Goal: Task Accomplishment & Management: Manage account settings

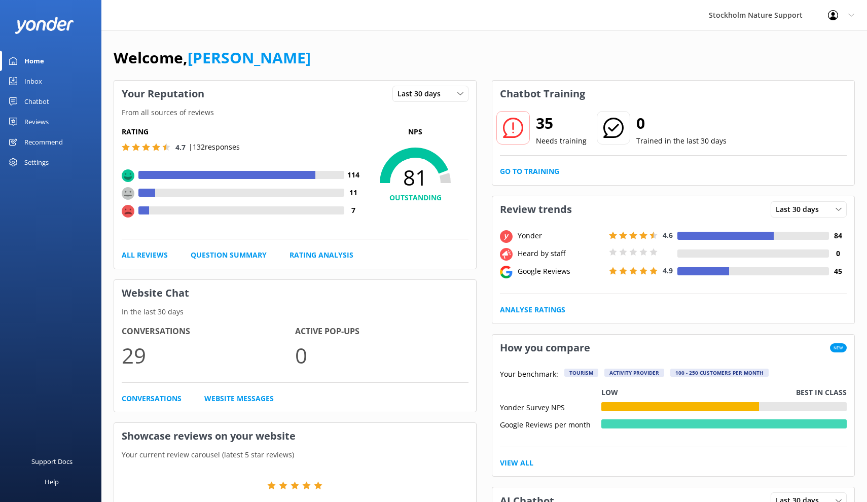
click at [38, 121] on div "Reviews" at bounding box center [36, 122] width 24 height 20
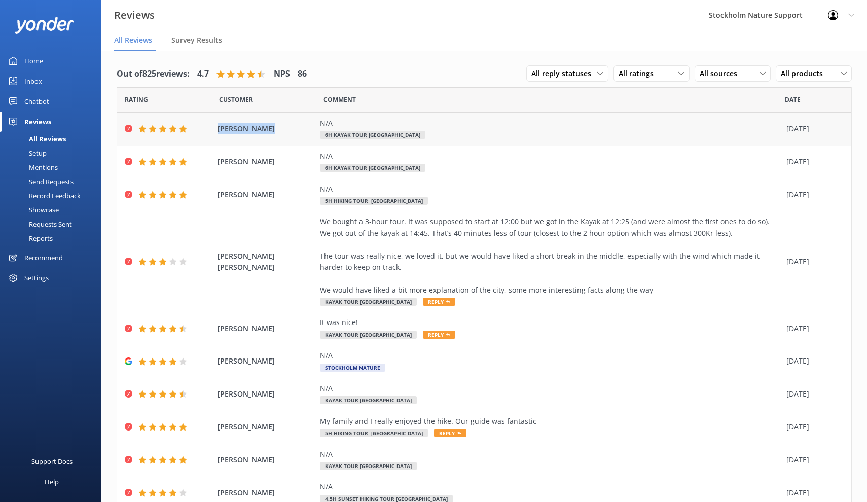
drag, startPoint x: 277, startPoint y: 129, endPoint x: 218, endPoint y: 128, distance: 58.9
click at [218, 128] on span "[PERSON_NAME]" at bounding box center [267, 128] width 98 height 11
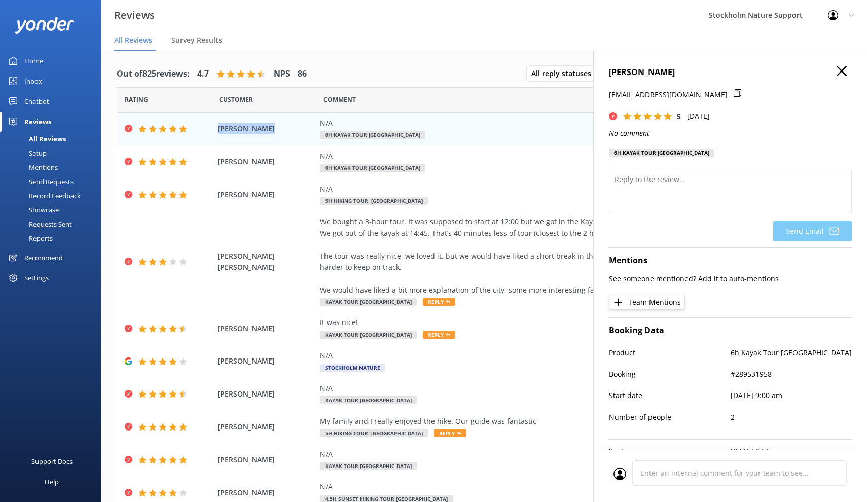
copy span "[PERSON_NAME]"
click at [261, 164] on span "[PERSON_NAME]" at bounding box center [267, 161] width 98 height 11
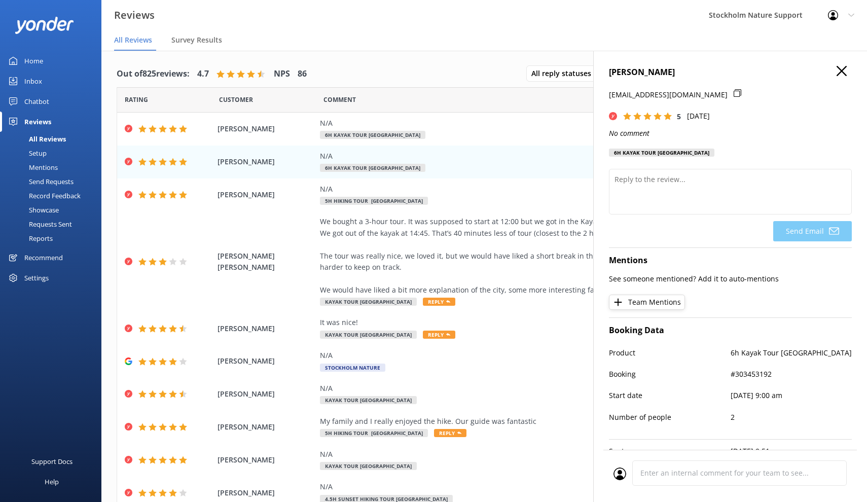
click at [844, 69] on use at bounding box center [842, 71] width 10 height 10
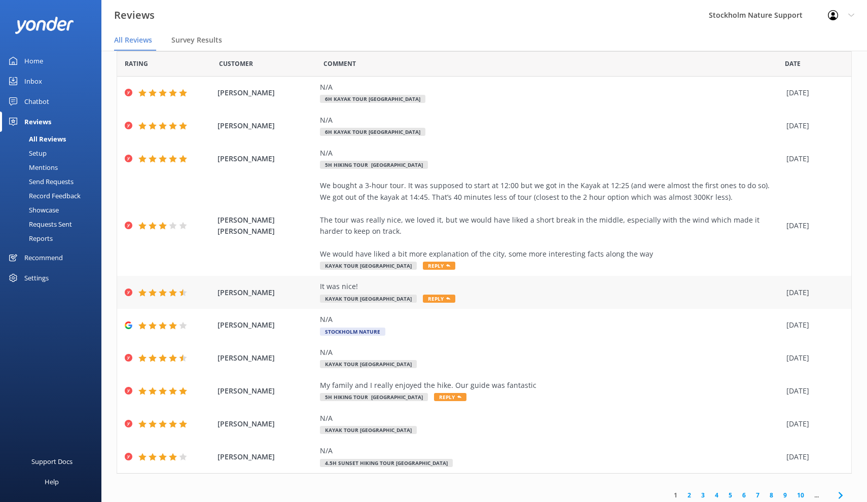
scroll to position [36, 0]
click at [462, 352] on div "N/A" at bounding box center [551, 352] width 462 height 11
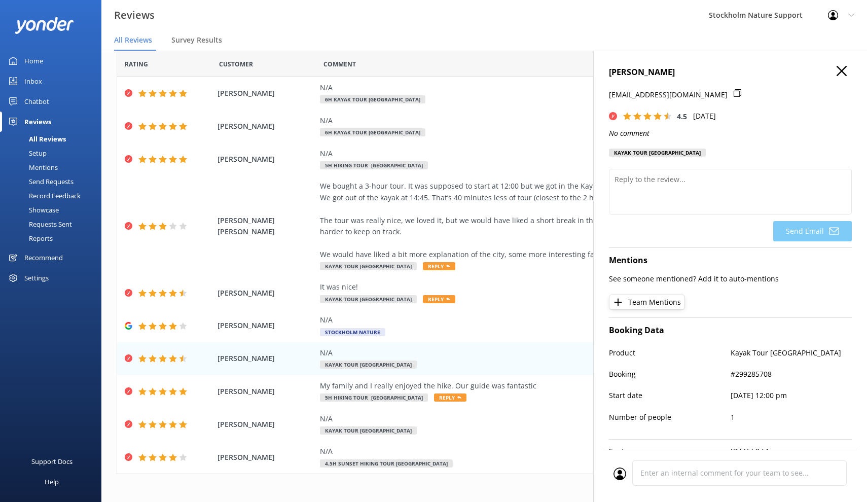
click at [842, 71] on use at bounding box center [842, 71] width 10 height 10
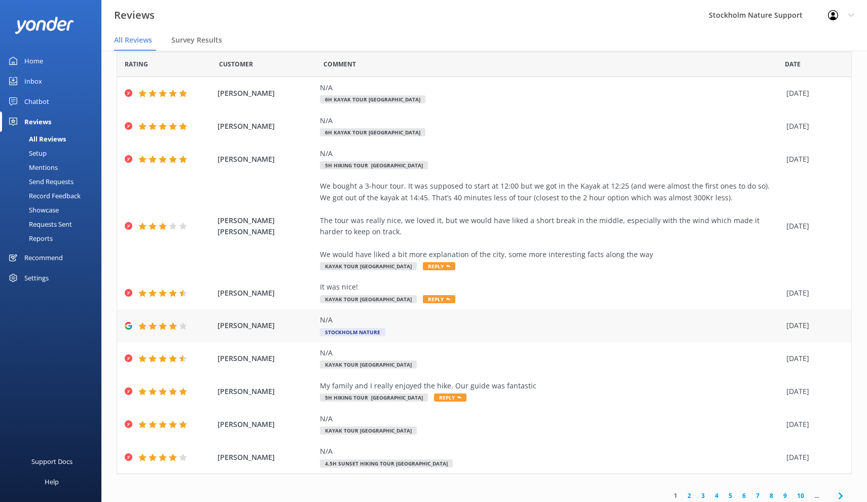
click at [497, 322] on div "N/A" at bounding box center [551, 319] width 462 height 11
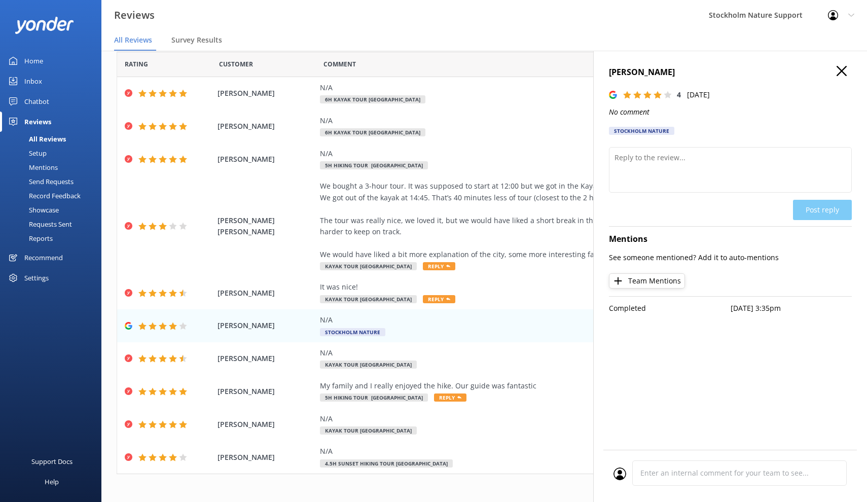
click at [841, 64] on div "[PERSON_NAME] 4 [DATE] No comment Stockholm Nature Post reply Mentions See some…" at bounding box center [730, 302] width 274 height 502
click at [842, 69] on icon at bounding box center [842, 71] width 10 height 10
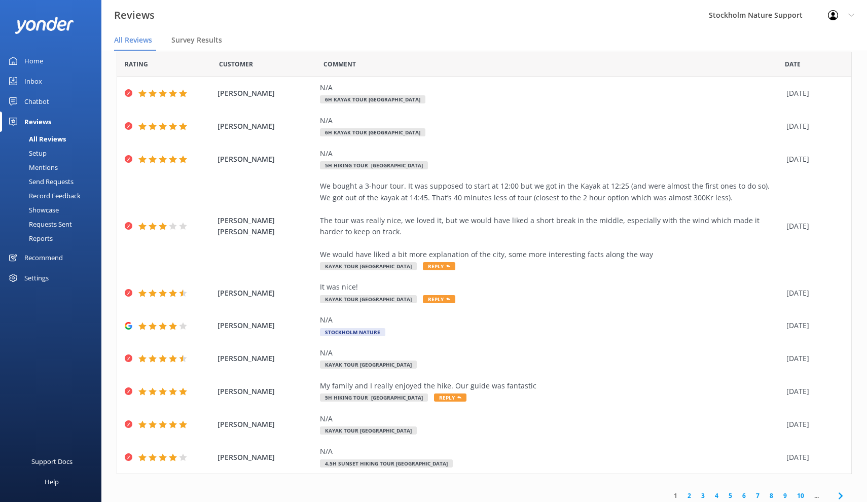
click at [689, 494] on link "2" at bounding box center [690, 496] width 14 height 10
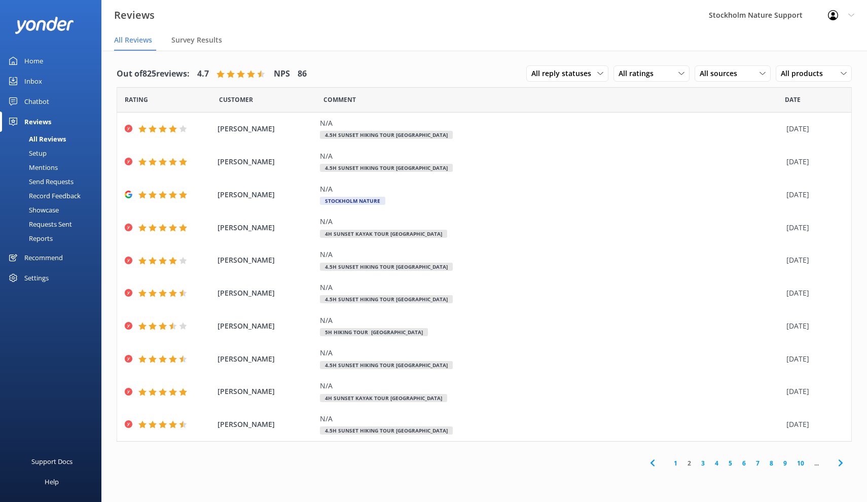
click at [702, 461] on link "3" at bounding box center [703, 464] width 14 height 10
